Goal: Communication & Community: Answer question/provide support

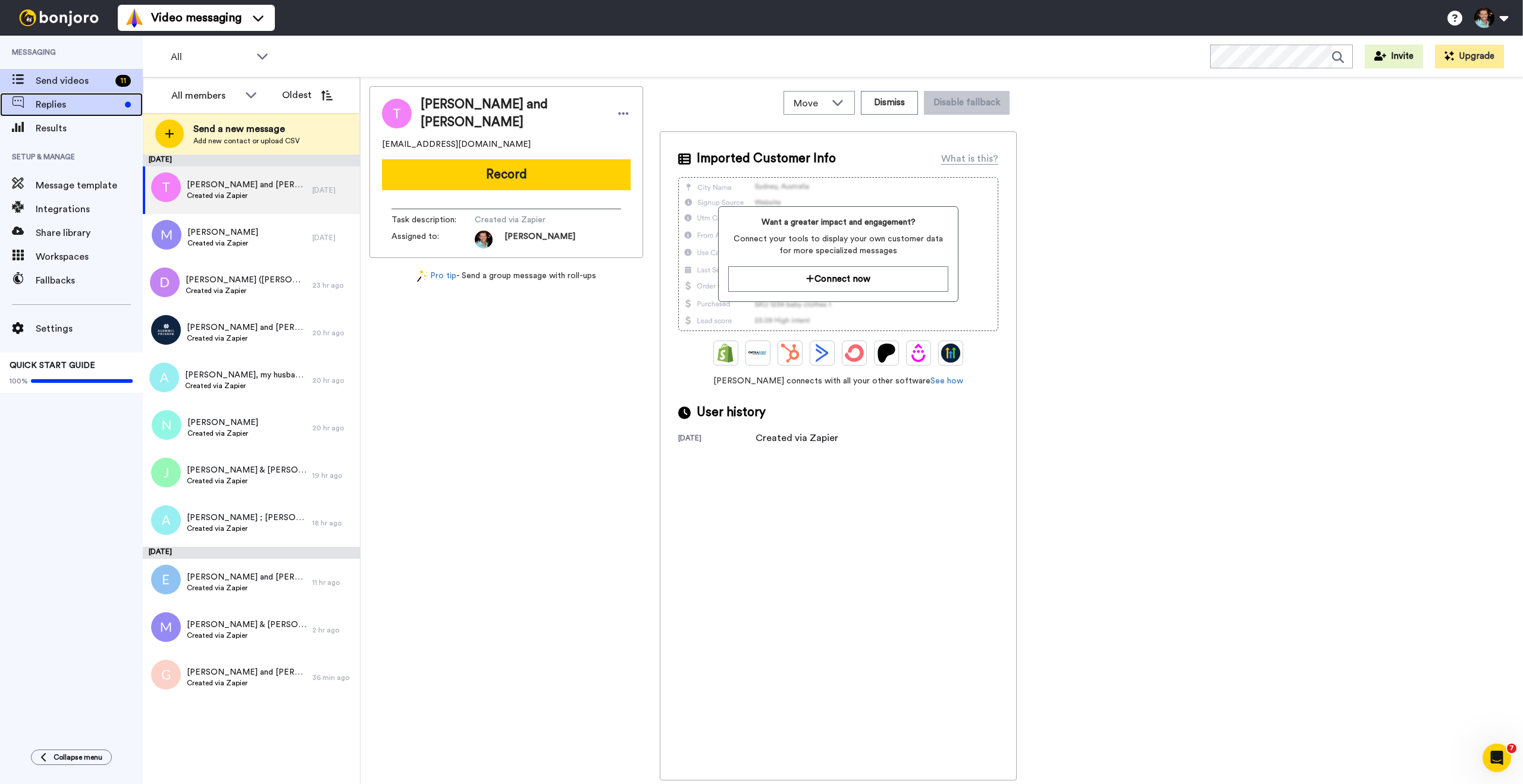
click at [70, 108] on span "Replies" at bounding box center [78, 104] width 85 height 14
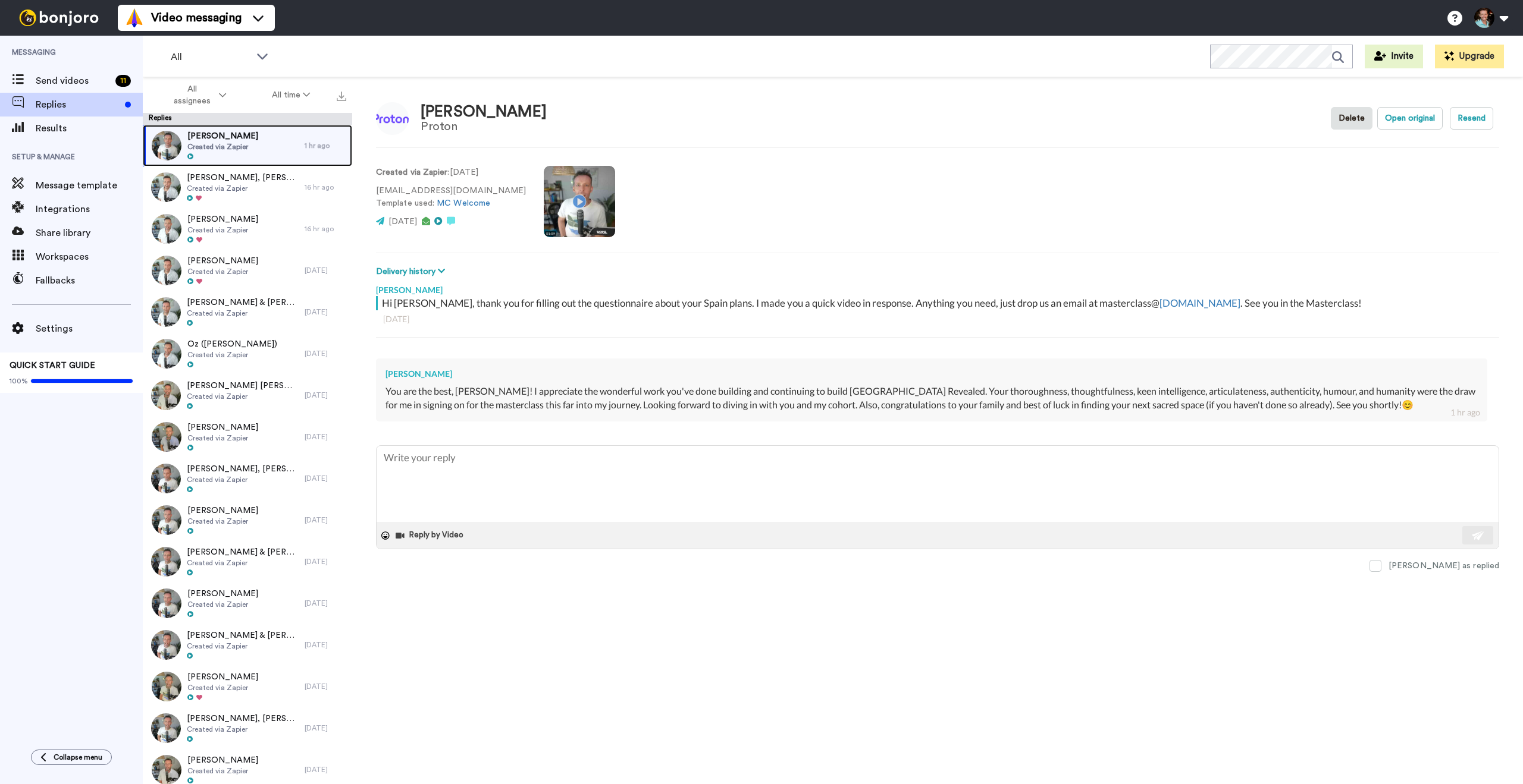
click at [240, 142] on span "Created via Zapier" at bounding box center [223, 147] width 71 height 10
click at [712, 491] on textarea at bounding box center [937, 483] width 1122 height 76
type textarea "x"
type textarea "T"
type textarea "x"
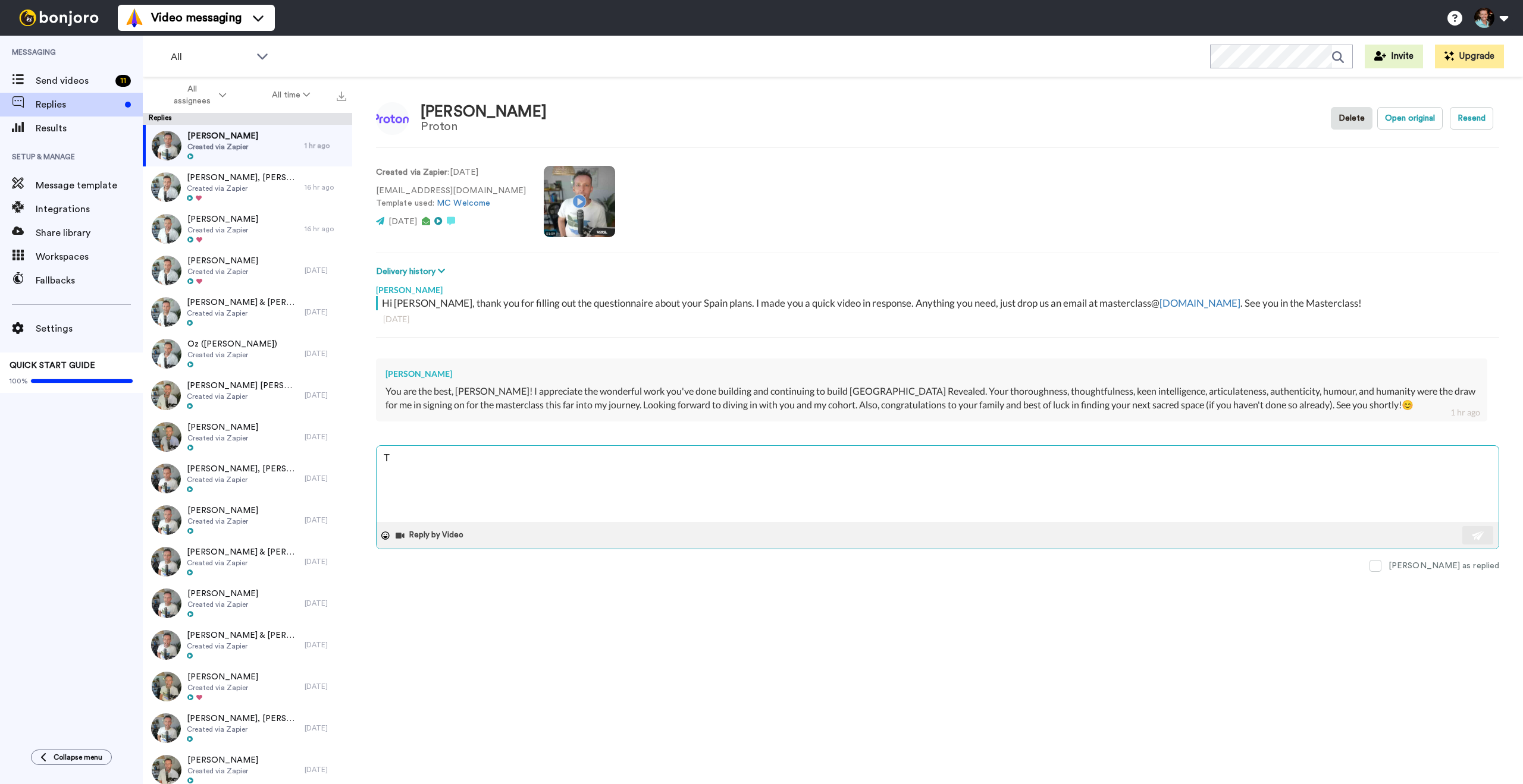
type textarea "Th"
type textarea "x"
type textarea "Than"
type textarea "x"
type textarea "Thank"
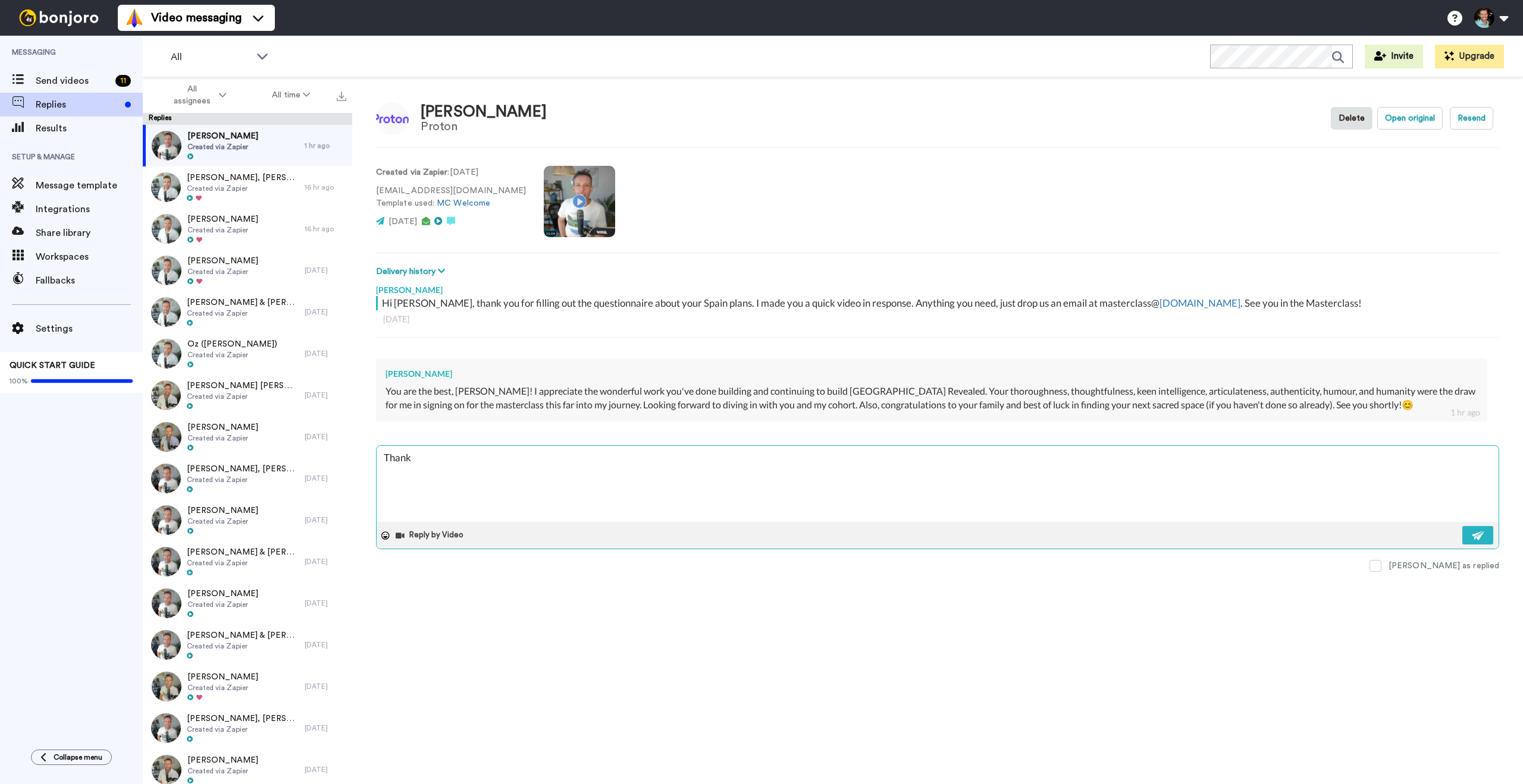
type textarea "x"
type textarea "Thank"
type textarea "x"
type textarea "Thank yo"
type textarea "x"
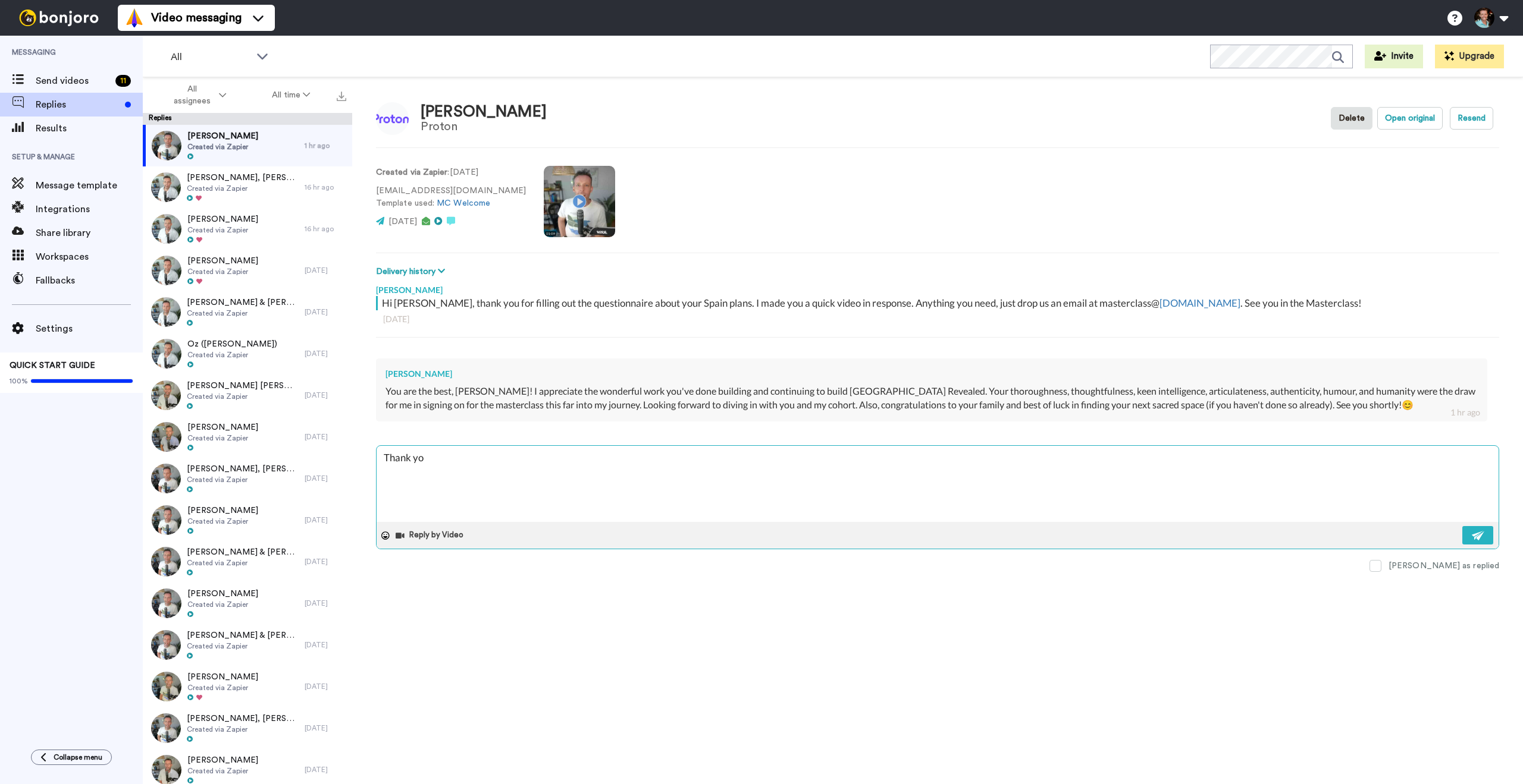
type textarea "Thank you"
type textarea "x"
type textarea "Thank you"
type textarea "x"
type textarea "Thank you H"
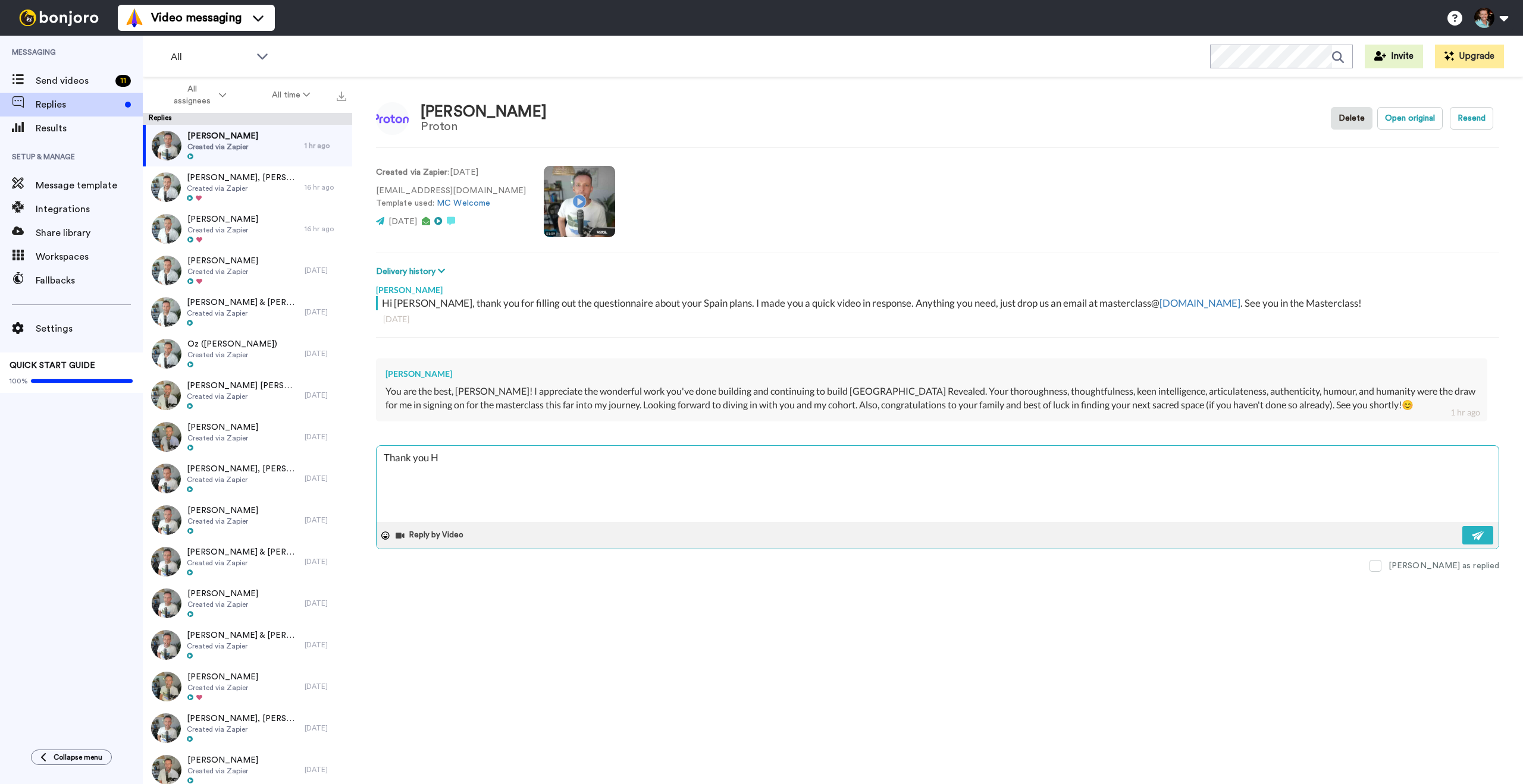
type textarea "x"
type textarea "Thank you Ha"
type textarea "x"
type textarea "Thank you [PERSON_NAME]"
type textarea "x"
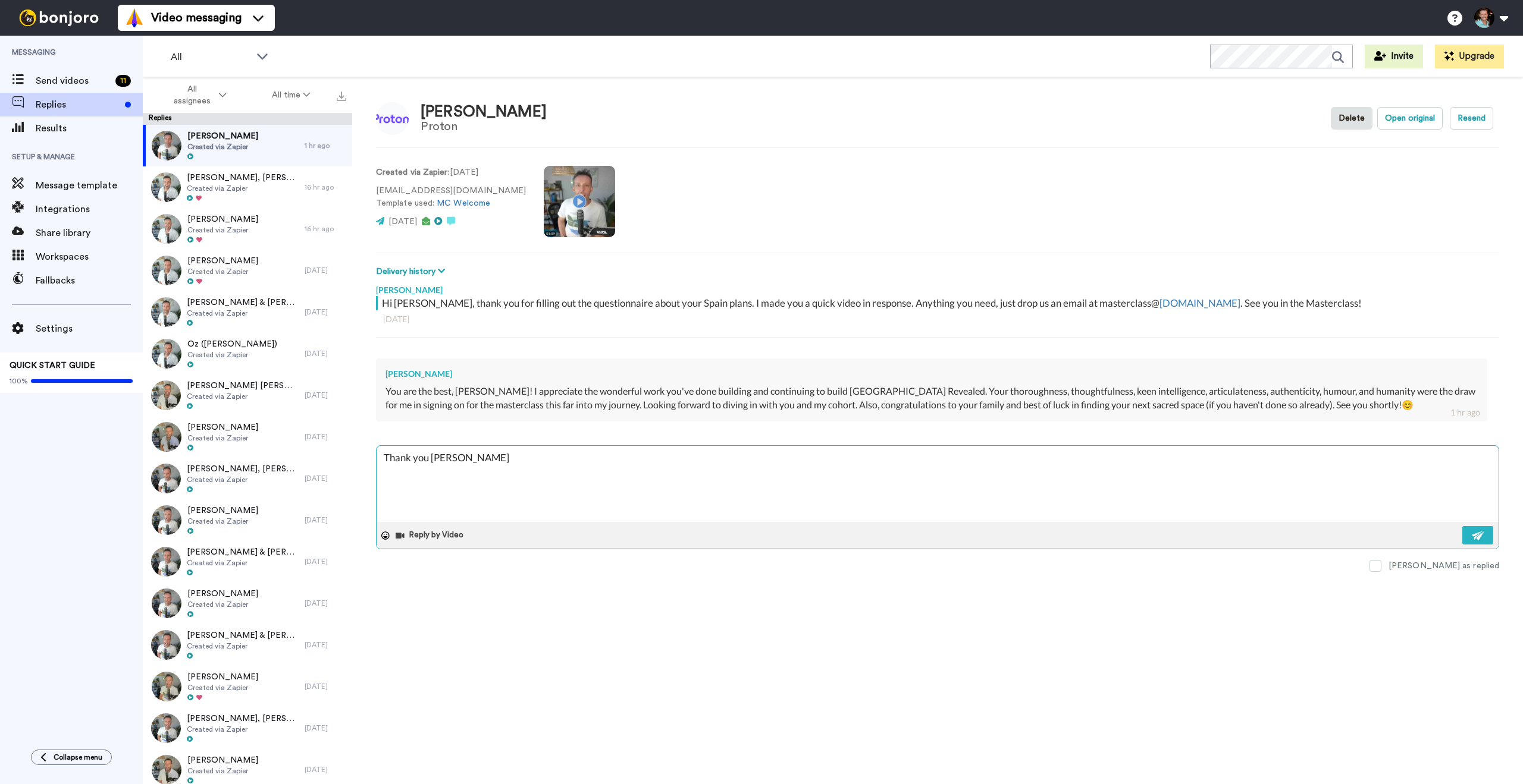
type textarea "Thank you [PERSON_NAME]"
type textarea "x"
type textarea "Thank you [PERSON_NAME]"
type textarea "x"
type textarea "Thank you [PERSON_NAME]"
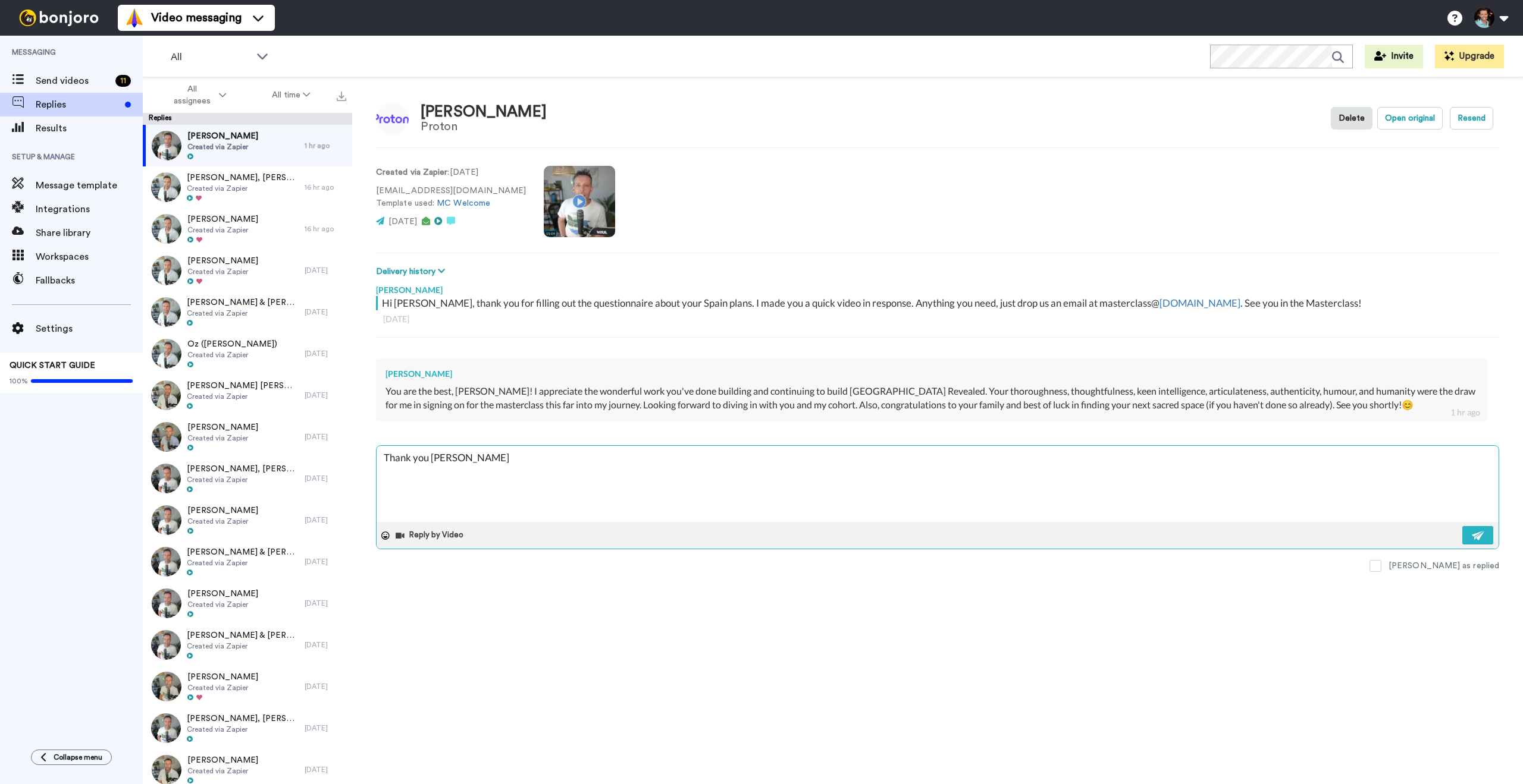
type textarea "x"
type textarea "Thank you [PERSON_NAME]"
type textarea "x"
type textarea "Thank you [PERSON_NAME]!"
type textarea "x"
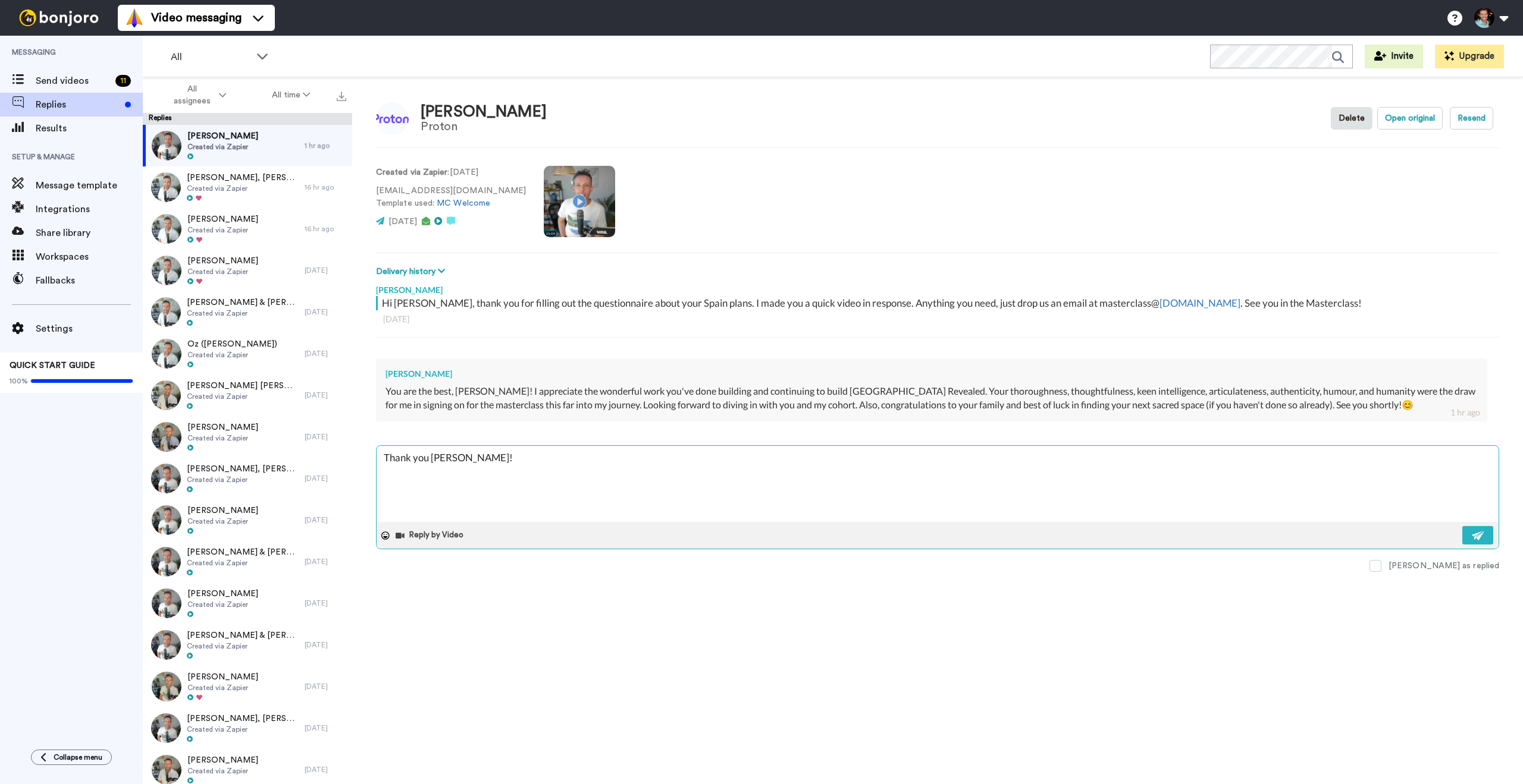
type textarea "Thank you [PERSON_NAME]! S"
type textarea "x"
type textarea "Thank you [PERSON_NAME]! Se"
type textarea "x"
type textarea "Thank you [PERSON_NAME]! See"
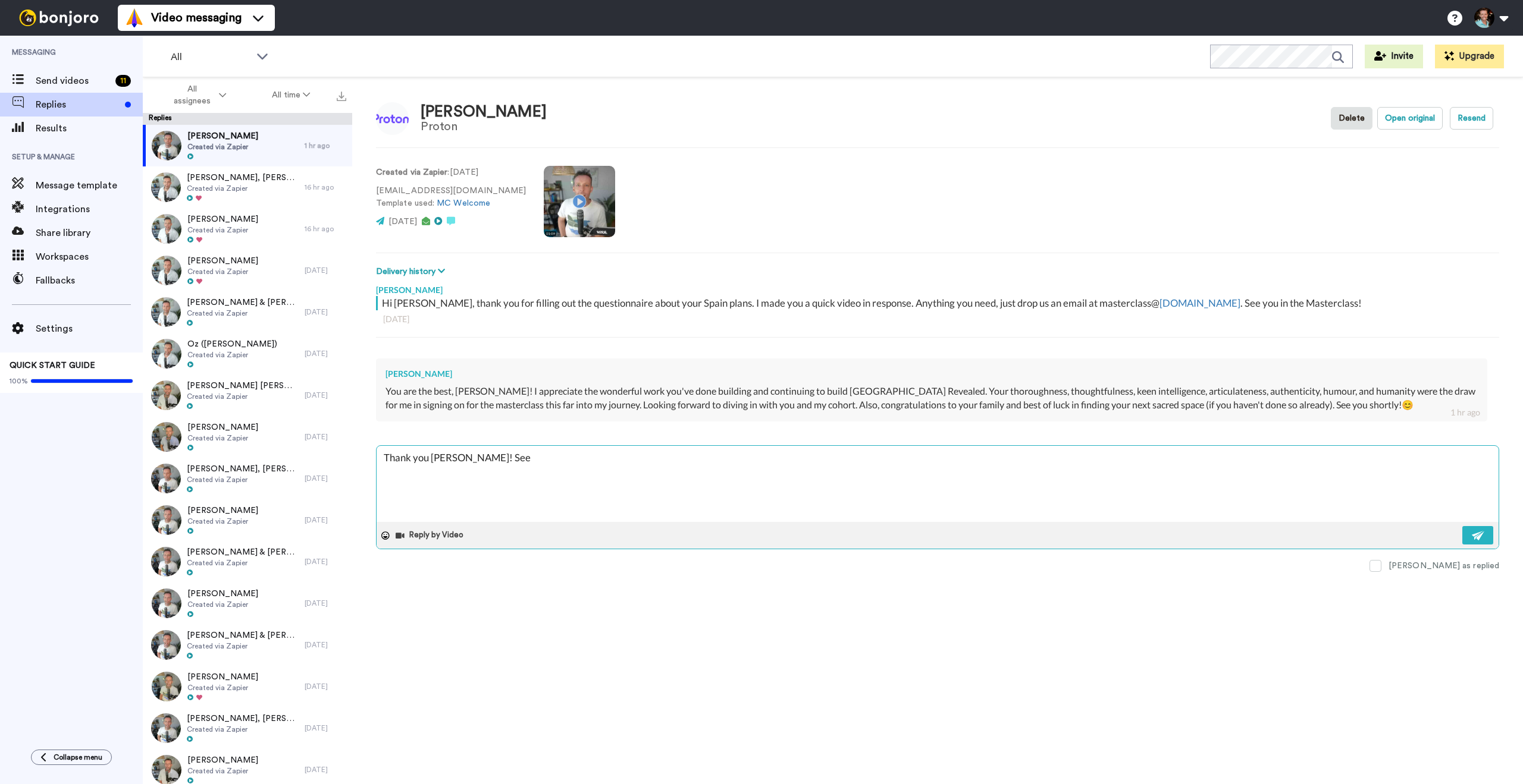
type textarea "x"
type textarea "Thank you [PERSON_NAME]! See y"
type textarea "x"
type textarea "Thank you [PERSON_NAME]! See you"
type textarea "x"
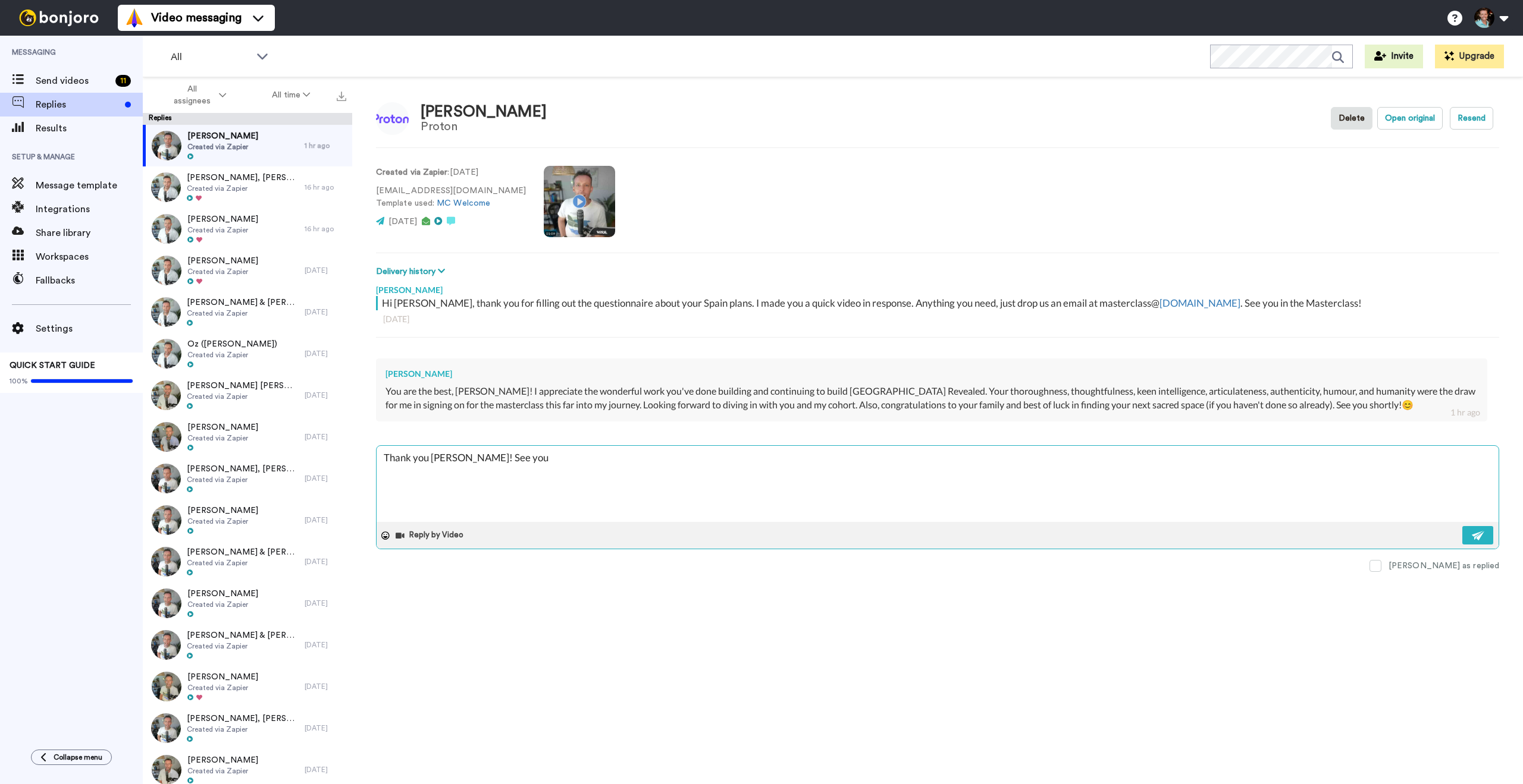
type textarea "Thank you [PERSON_NAME]! See you"
type textarea "x"
type textarea "Thank you [PERSON_NAME]! See you s"
type textarea "x"
type textarea "Thank you [PERSON_NAME]! See you so"
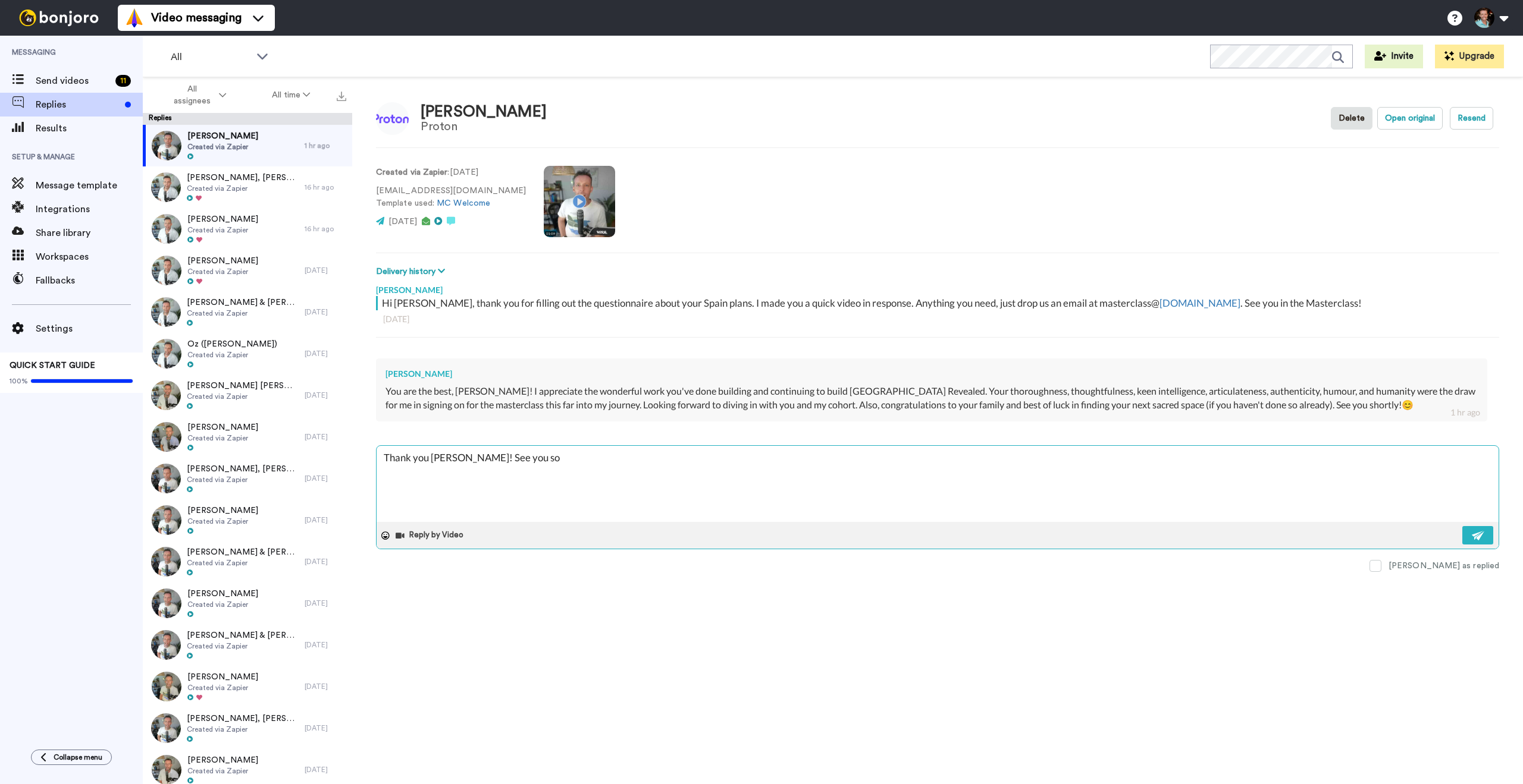
type textarea "x"
type textarea "Thank you [PERSON_NAME]! See you soo"
type textarea "x"
type textarea "Thank you [PERSON_NAME]! See you soon"
type textarea "x"
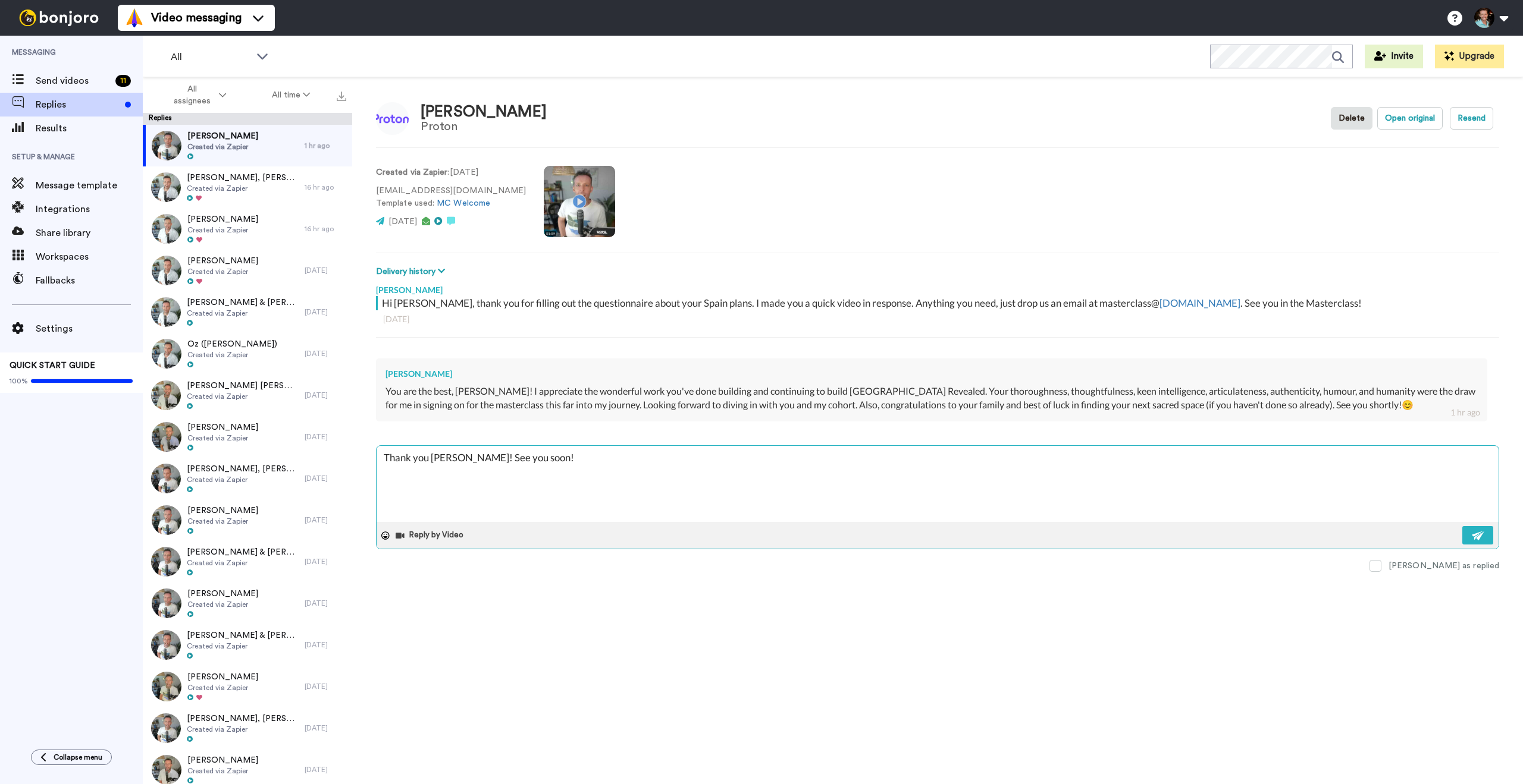
type textarea "Thank you [PERSON_NAME]! See you soon!"
type textarea "x"
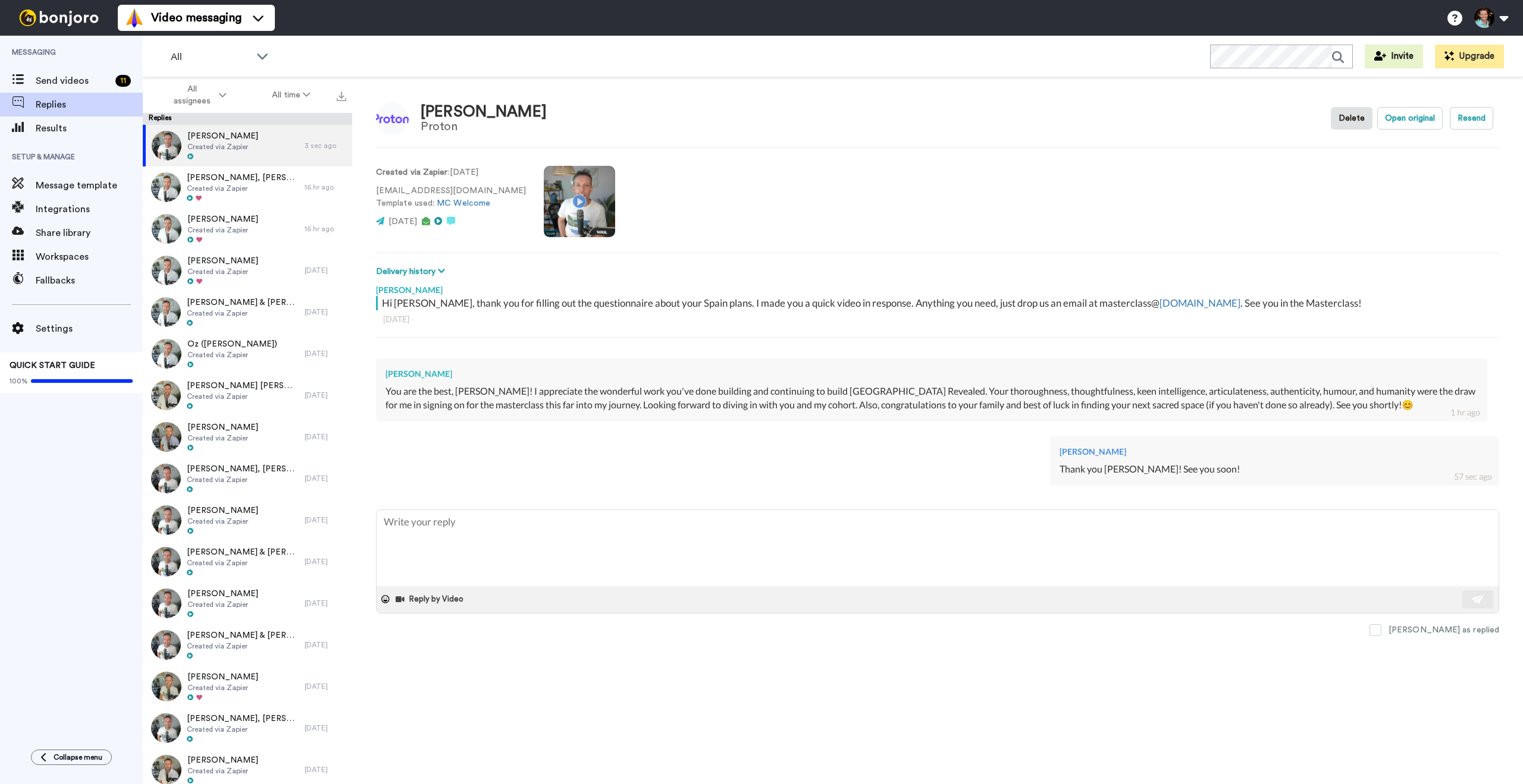
type textarea "x"
